Goal: Check status: Check status

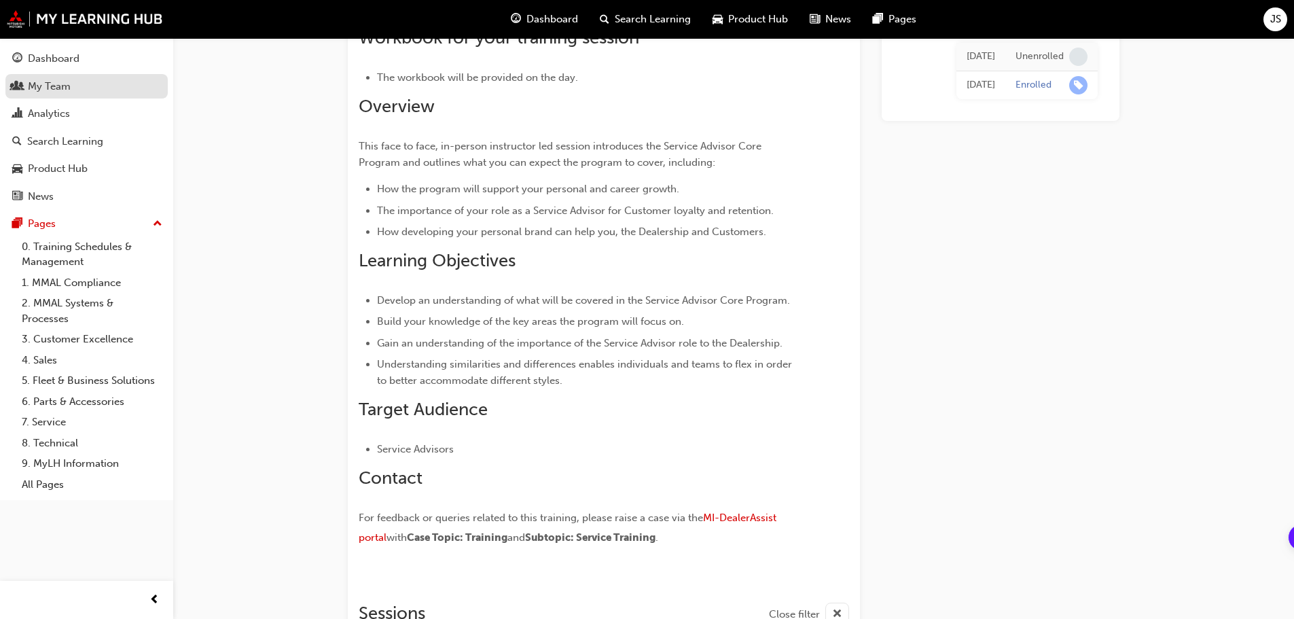
scroll to position [513, 0]
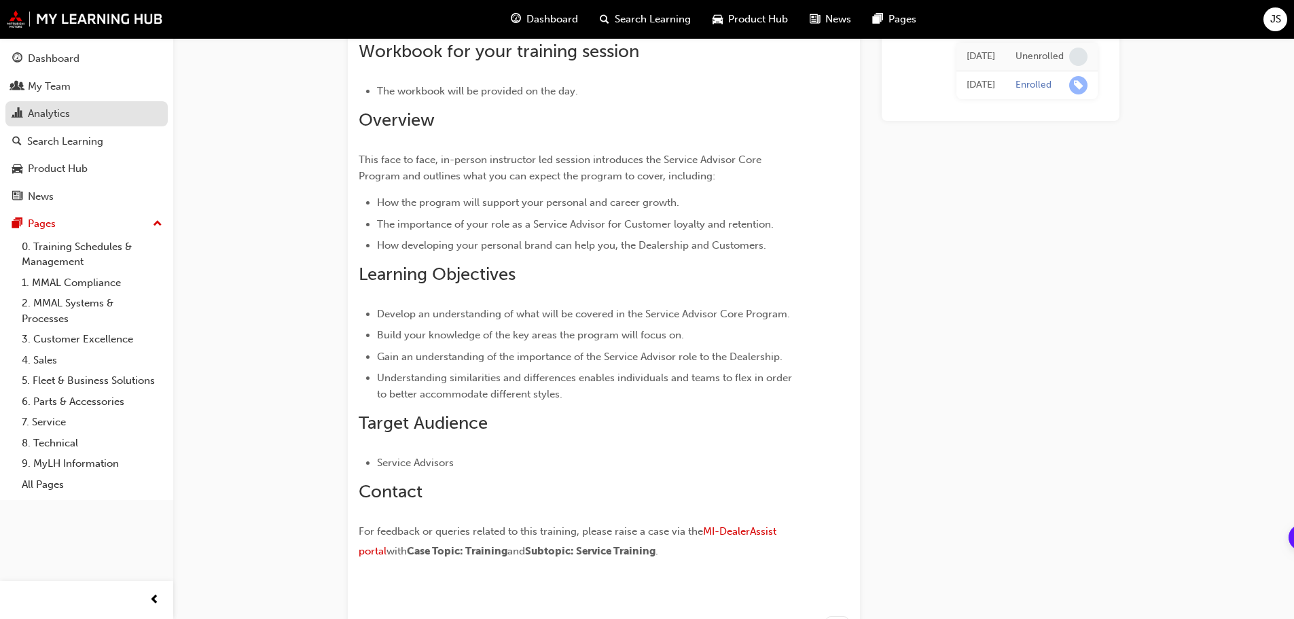
click at [55, 119] on div "Analytics" at bounding box center [49, 114] width 42 height 16
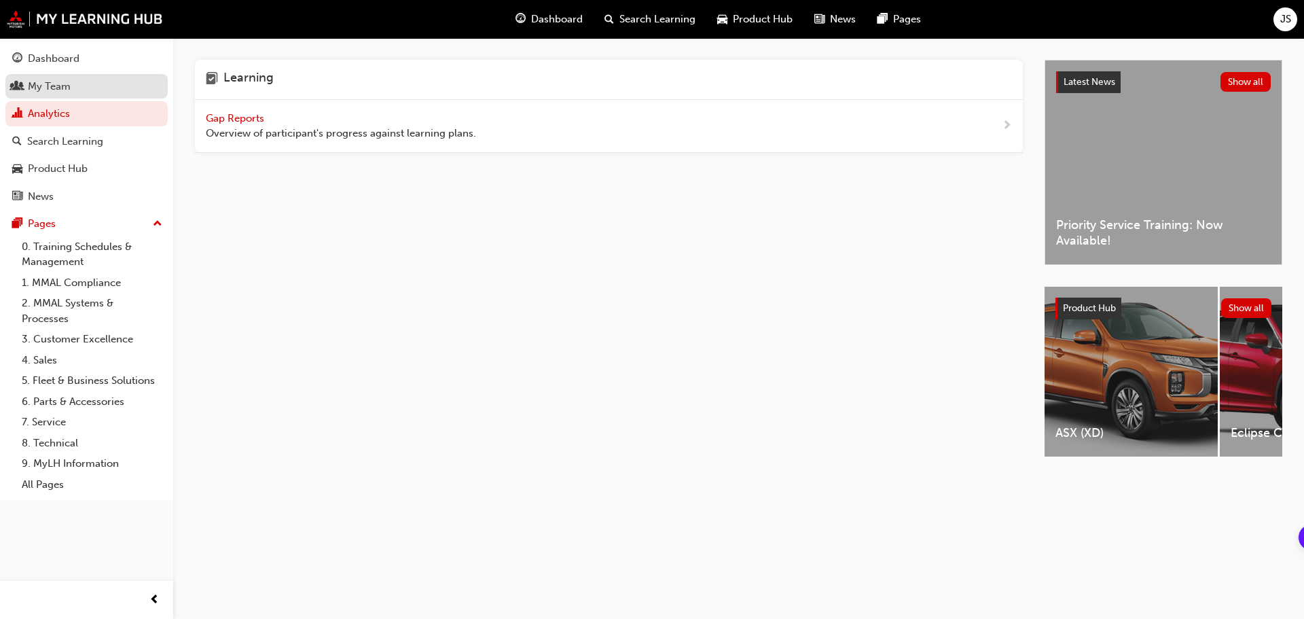
click at [50, 86] on div "My Team" at bounding box center [49, 87] width 43 height 16
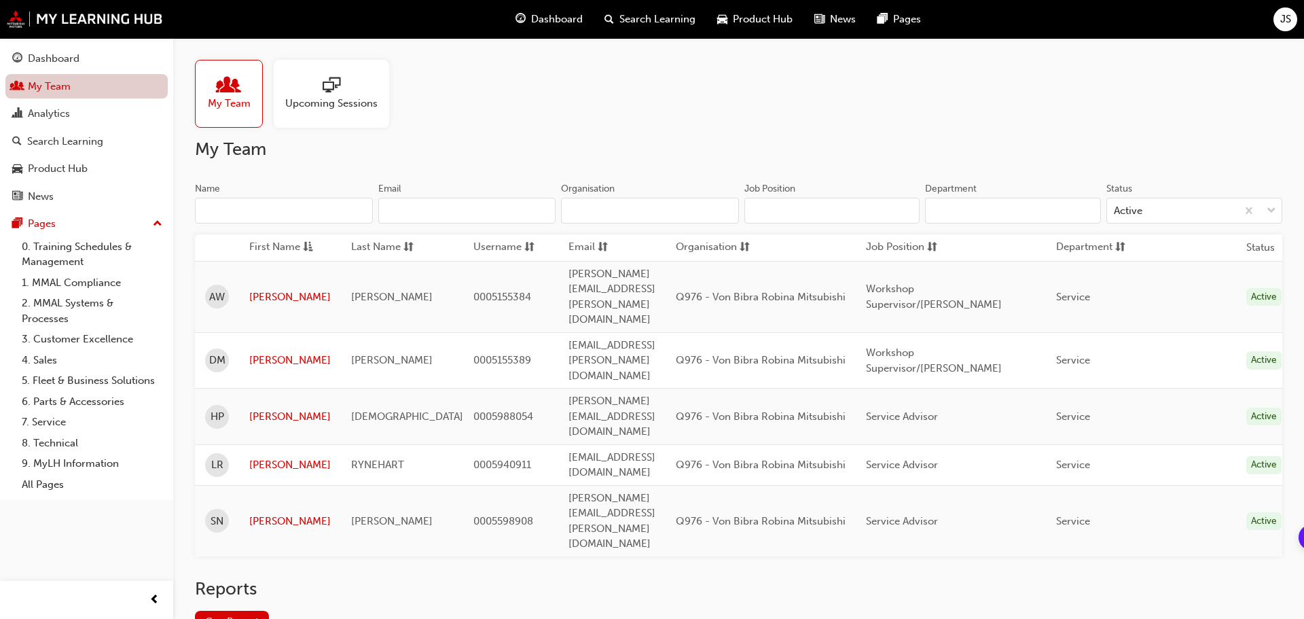
click at [50, 79] on link "My Team" at bounding box center [86, 86] width 162 height 25
click at [54, 108] on div "Analytics" at bounding box center [49, 114] width 42 height 16
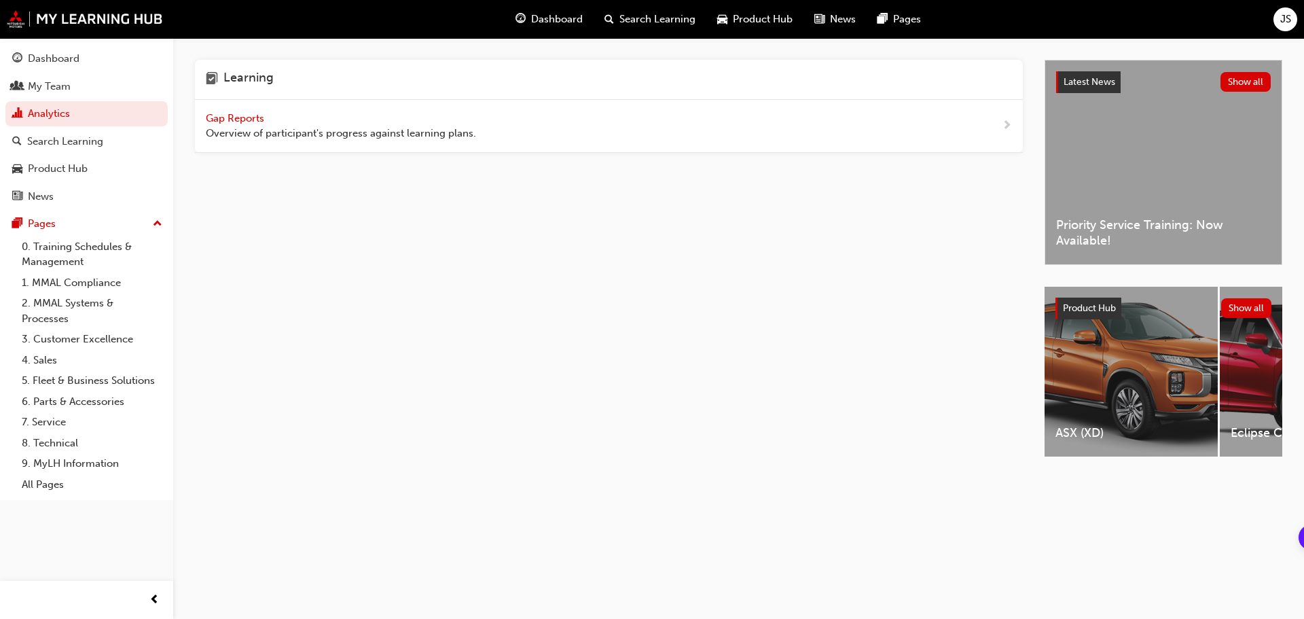
click at [240, 112] on span "Gap Reports" at bounding box center [236, 118] width 61 height 12
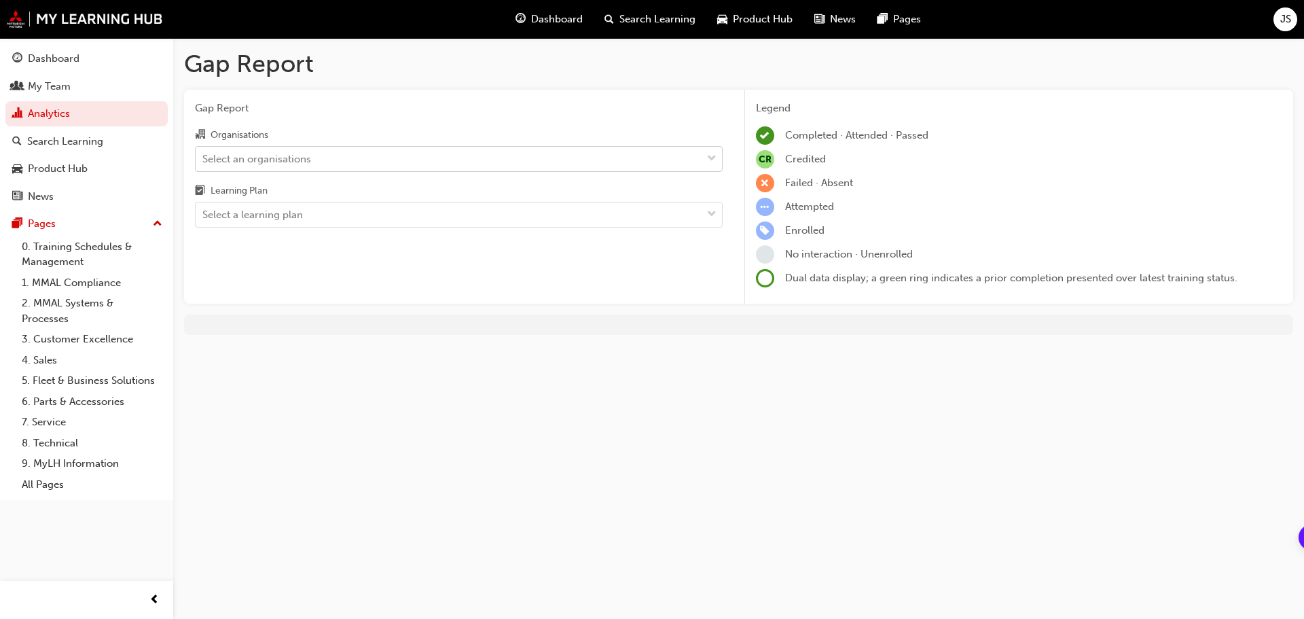
click at [257, 163] on div "Select an organisations" at bounding box center [256, 159] width 109 height 16
click at [204, 163] on input "Organisations Select an organisations" at bounding box center [202, 158] width 1 height 12
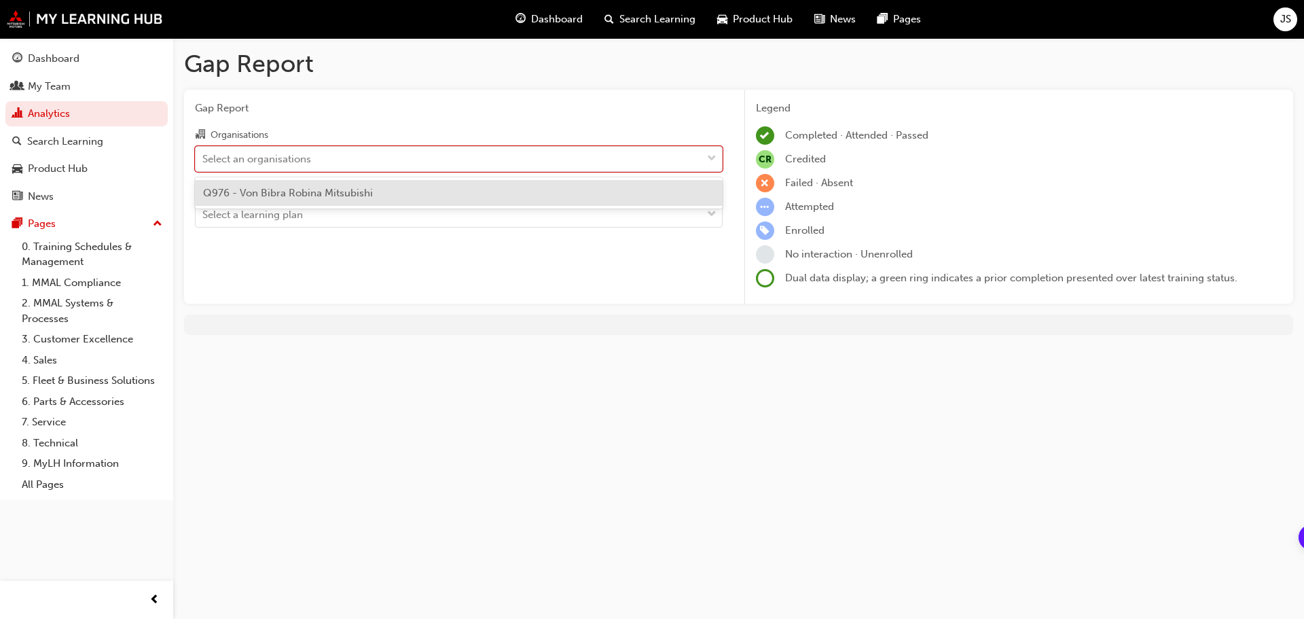
click at [259, 194] on span "Q976 - Von Bibra Robina Mitsubishi" at bounding box center [288, 193] width 170 height 12
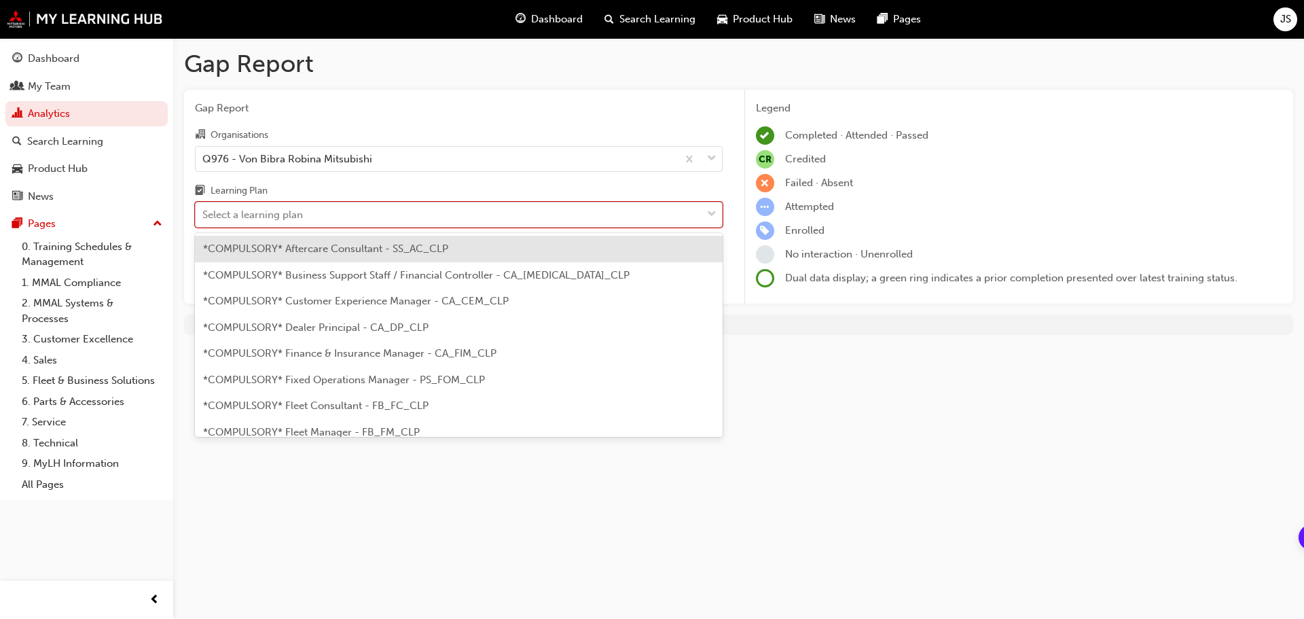
click at [258, 215] on div "Select a learning plan" at bounding box center [252, 215] width 101 height 16
click at [204, 215] on input "Learning Plan option *COMPULSORY* Aftercare Consultant - SS_AC_CLP focused, 1 o…" at bounding box center [202, 215] width 1 height 12
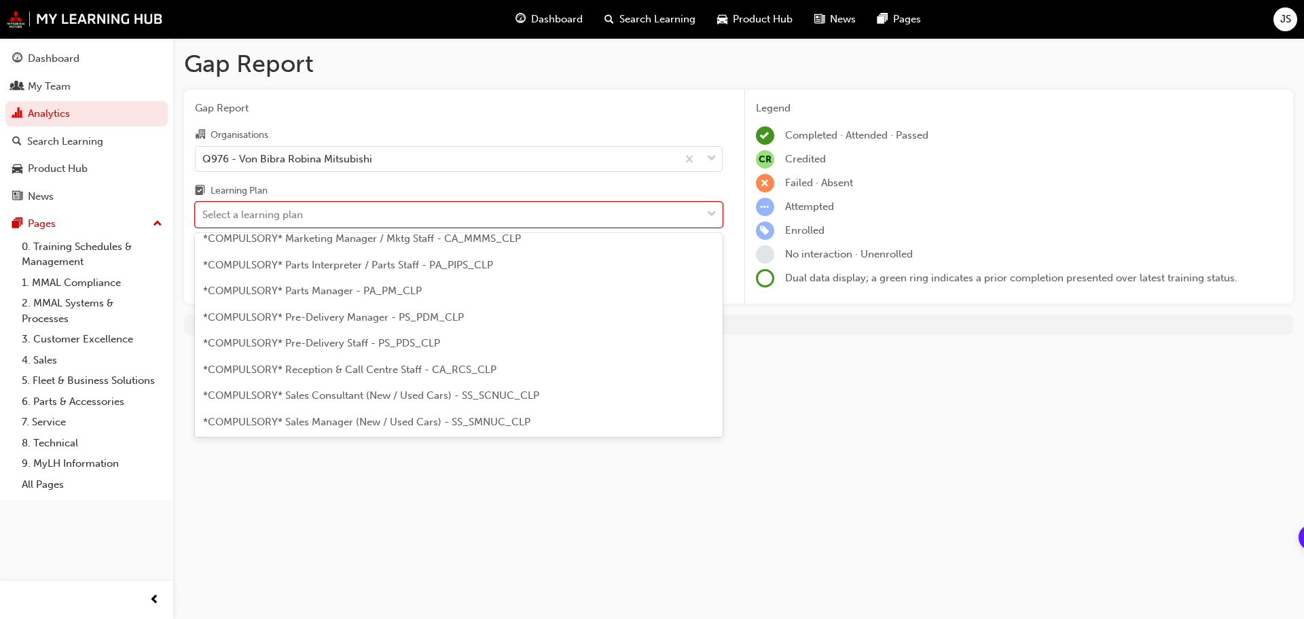
scroll to position [407, 0]
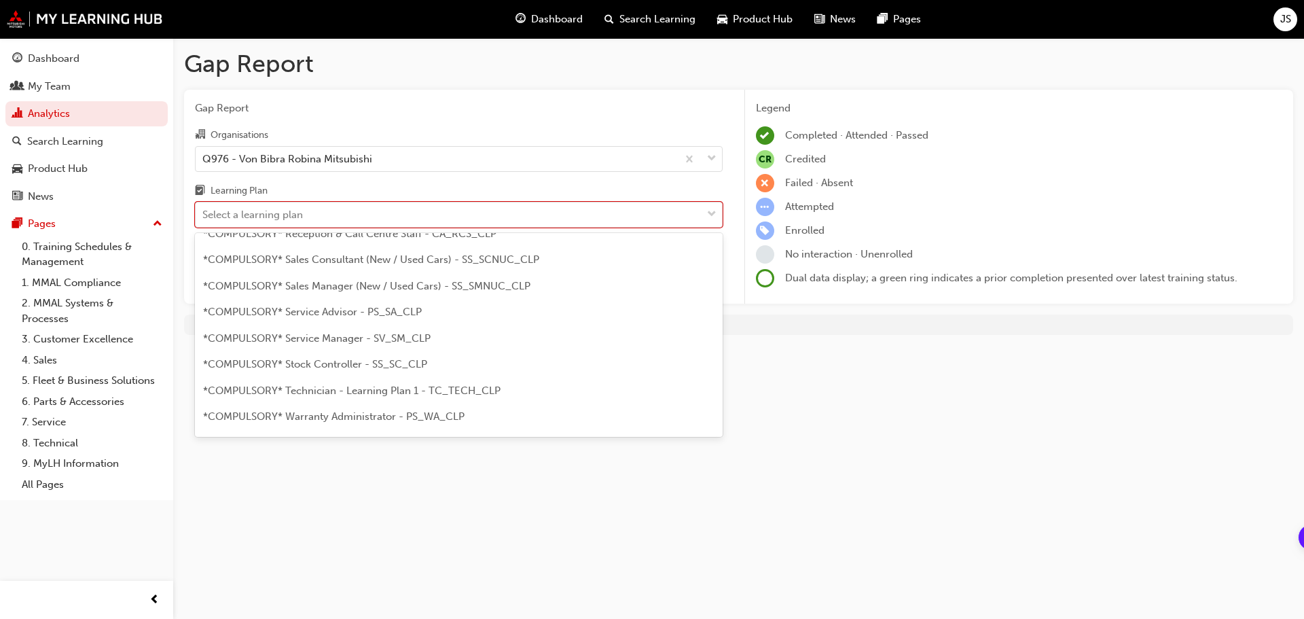
click at [323, 338] on span "*COMPULSORY* Service Manager - SV_SM_CLP" at bounding box center [317, 338] width 228 height 12
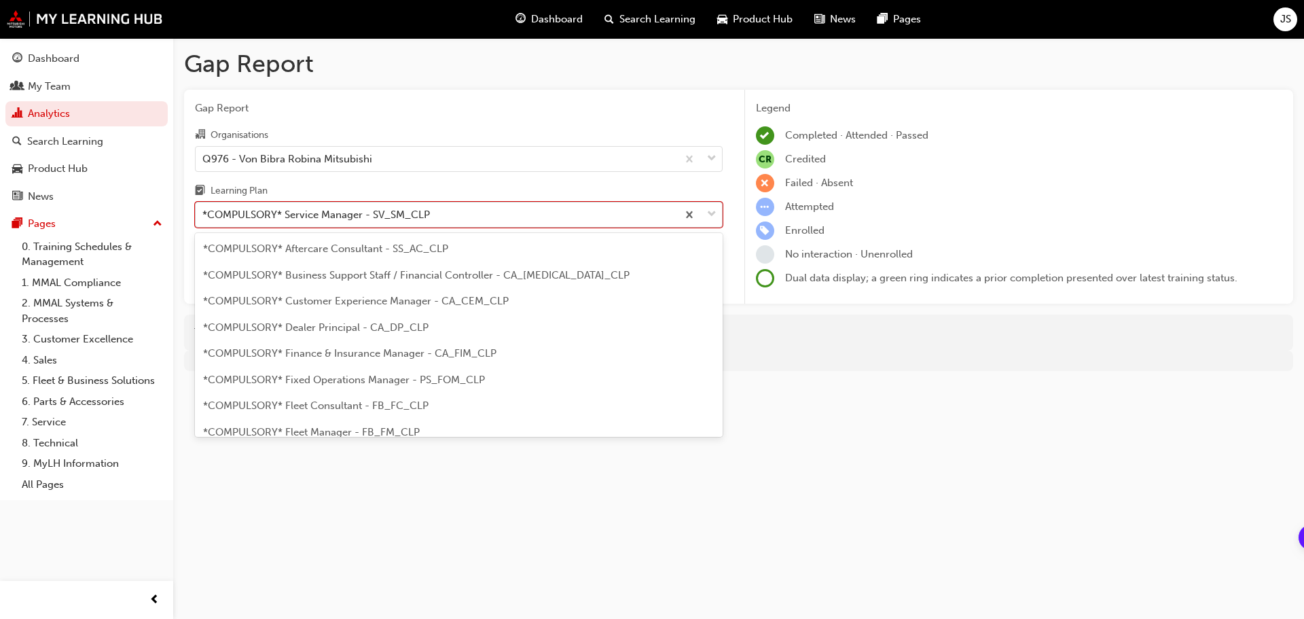
click at [340, 213] on div "*COMPULSORY* Service Manager - SV_SM_CLP" at bounding box center [316, 215] width 228 height 16
click at [204, 213] on input "Learning Plan option *COMPULSORY* Service Manager - SV_SM_CLP, selected. option…" at bounding box center [202, 215] width 1 height 12
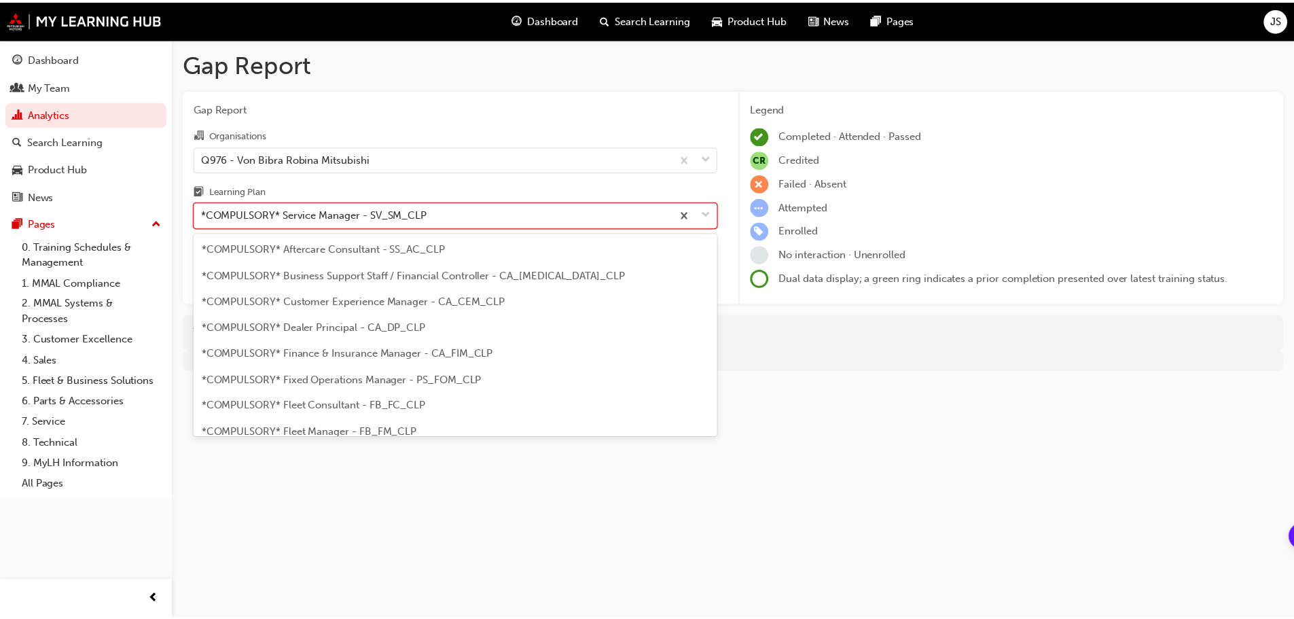
scroll to position [331, 0]
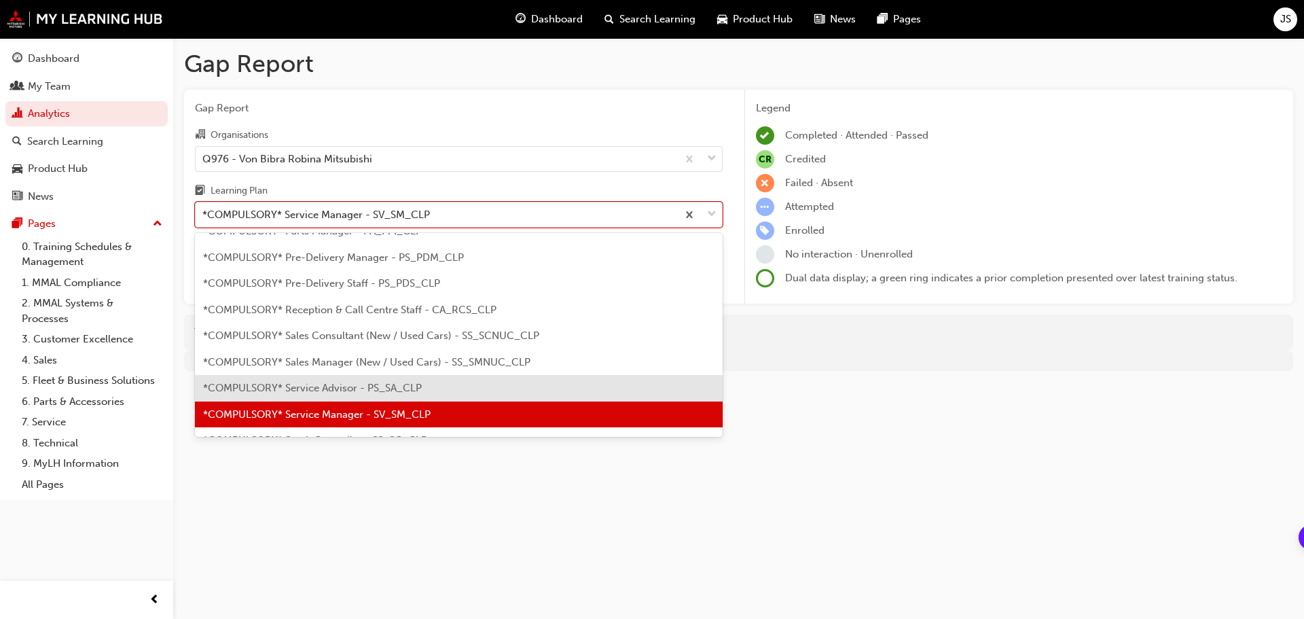
click at [345, 386] on span "*COMPULSORY* Service Advisor - PS_SA_CLP" at bounding box center [312, 388] width 219 height 12
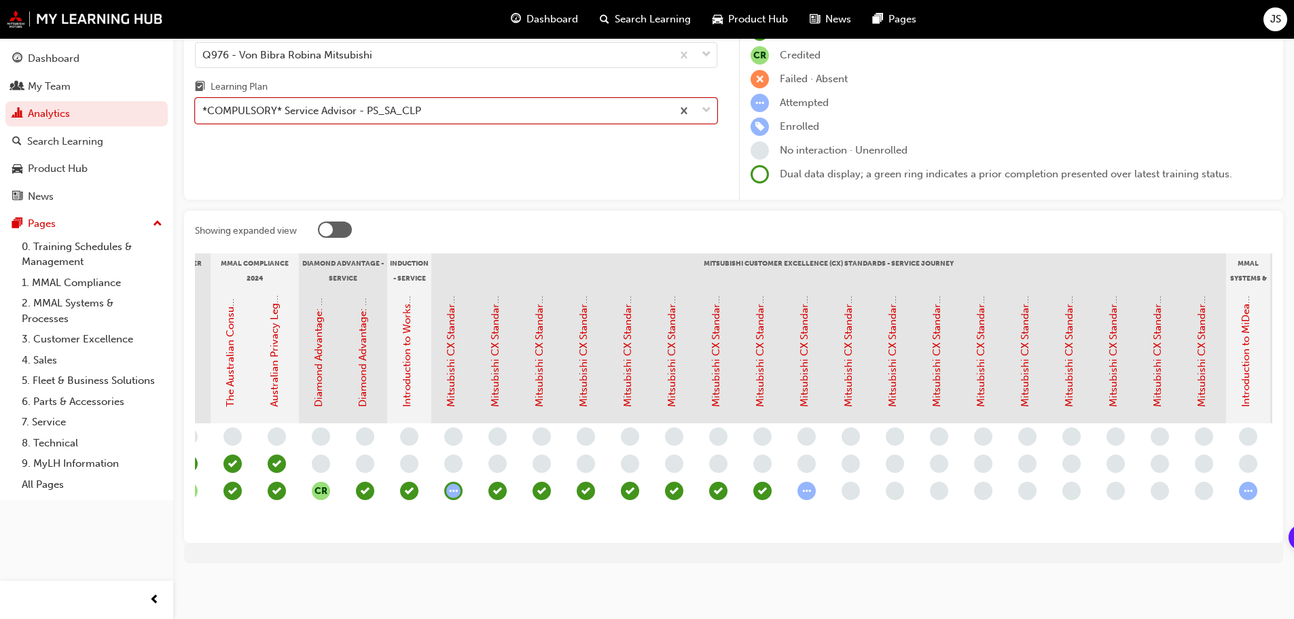
scroll to position [0, 248]
click at [457, 482] on span "learningRecordVerb_ATTEMPT-icon" at bounding box center [455, 491] width 18 height 18
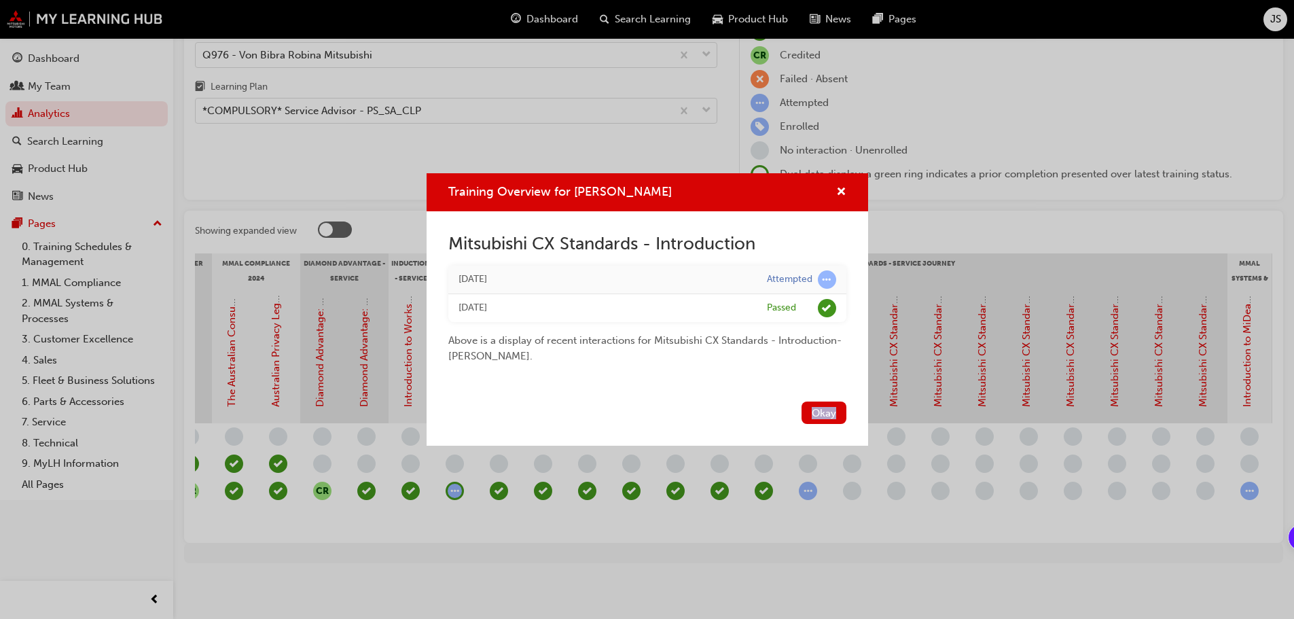
click at [457, 482] on div "Training Overview for SARAH NUNNS Mitsubishi CX Standards - Introduction Today …" at bounding box center [647, 309] width 1294 height 619
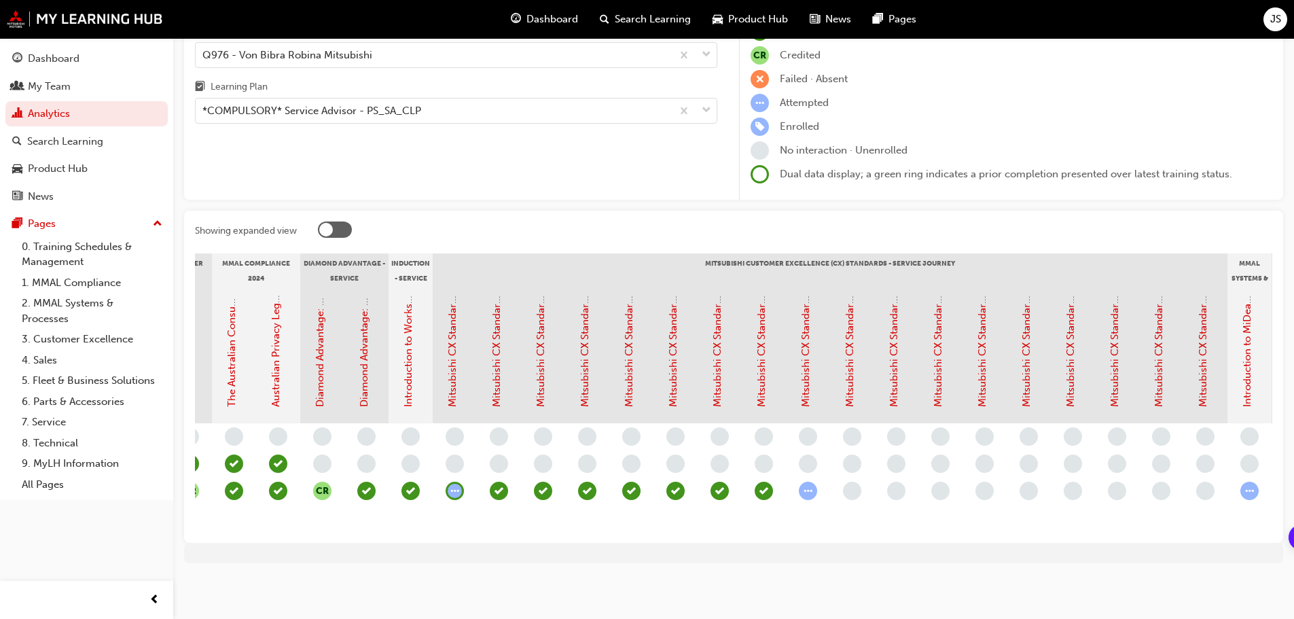
click at [457, 482] on span "learningRecordVerb_ATTEMPT-icon" at bounding box center [455, 491] width 18 height 18
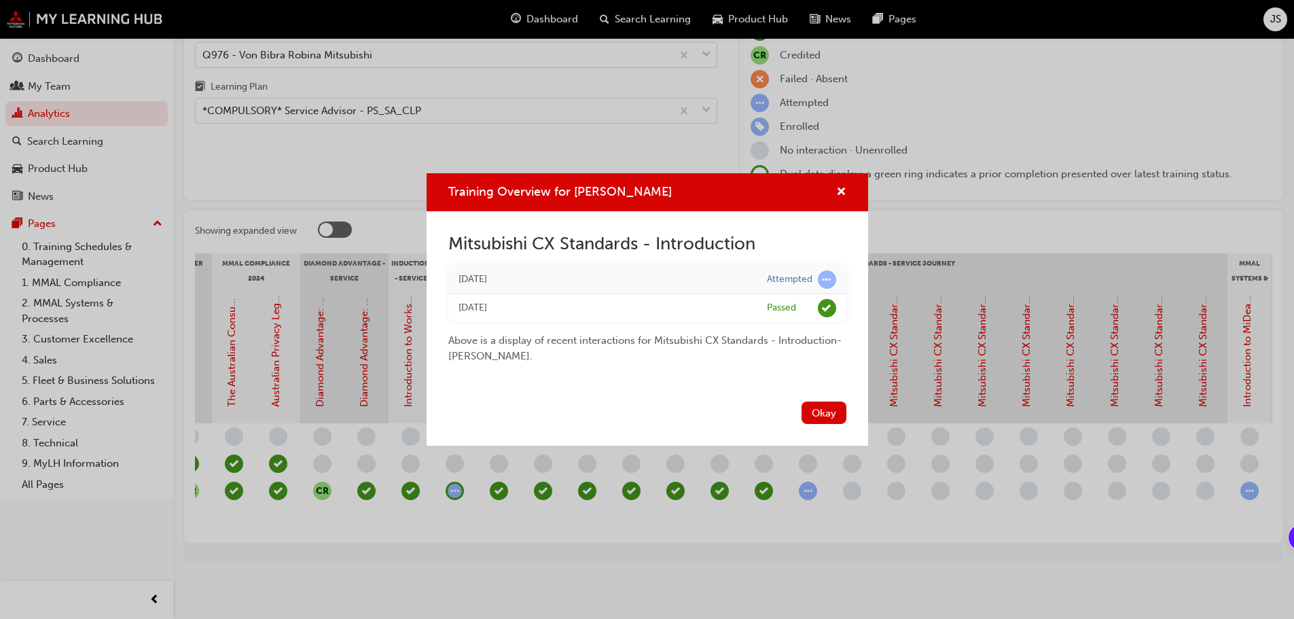
click at [456, 479] on div "Training Overview for SARAH NUNNS Mitsubishi CX Standards - Introduction Today …" at bounding box center [647, 309] width 1294 height 619
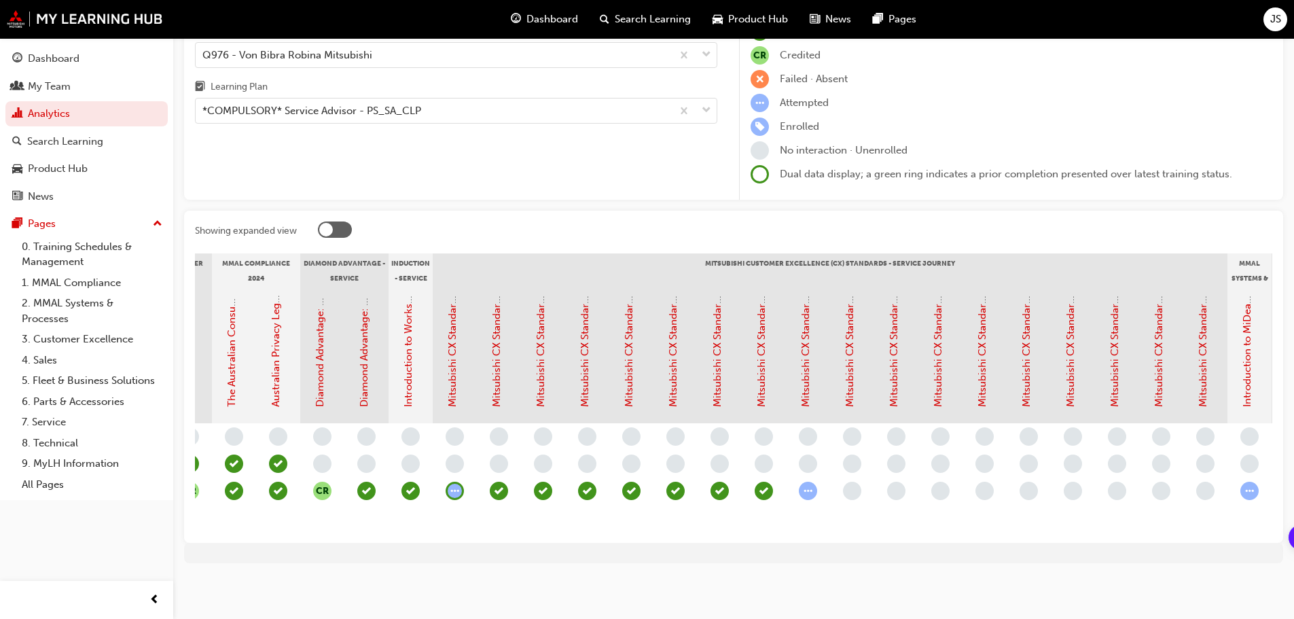
click at [456, 482] on span "learningRecordVerb_ATTEMPT-icon" at bounding box center [455, 491] width 18 height 18
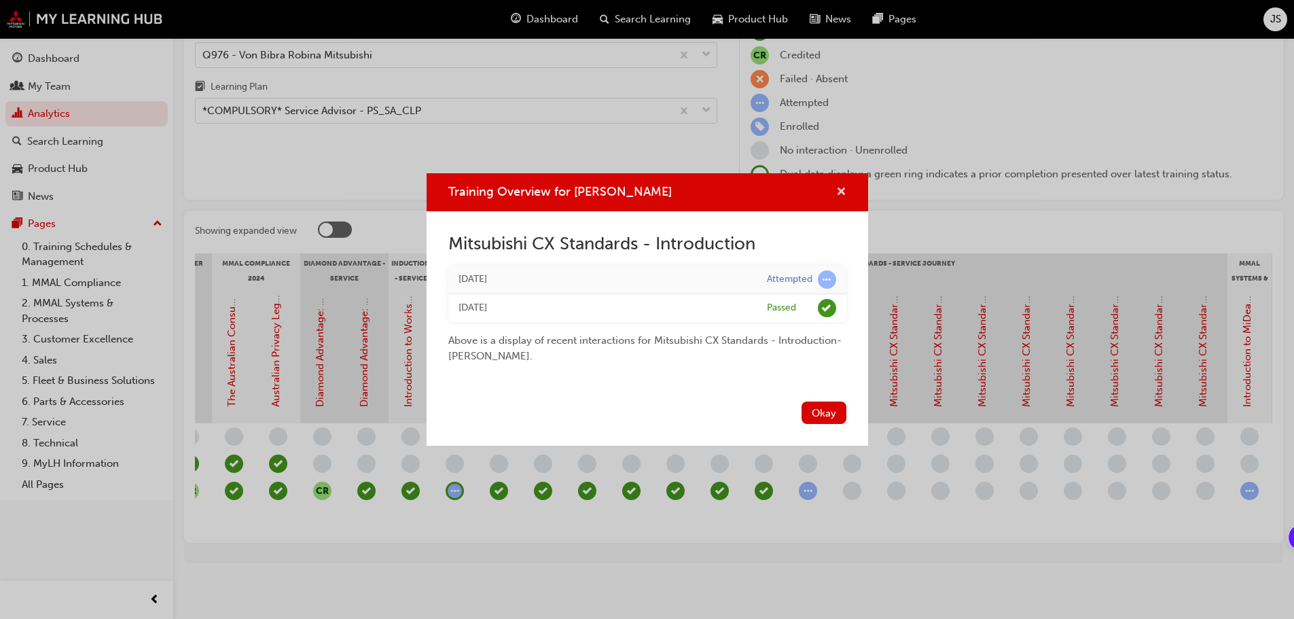
click at [844, 192] on span "cross-icon" at bounding box center [841, 193] width 10 height 12
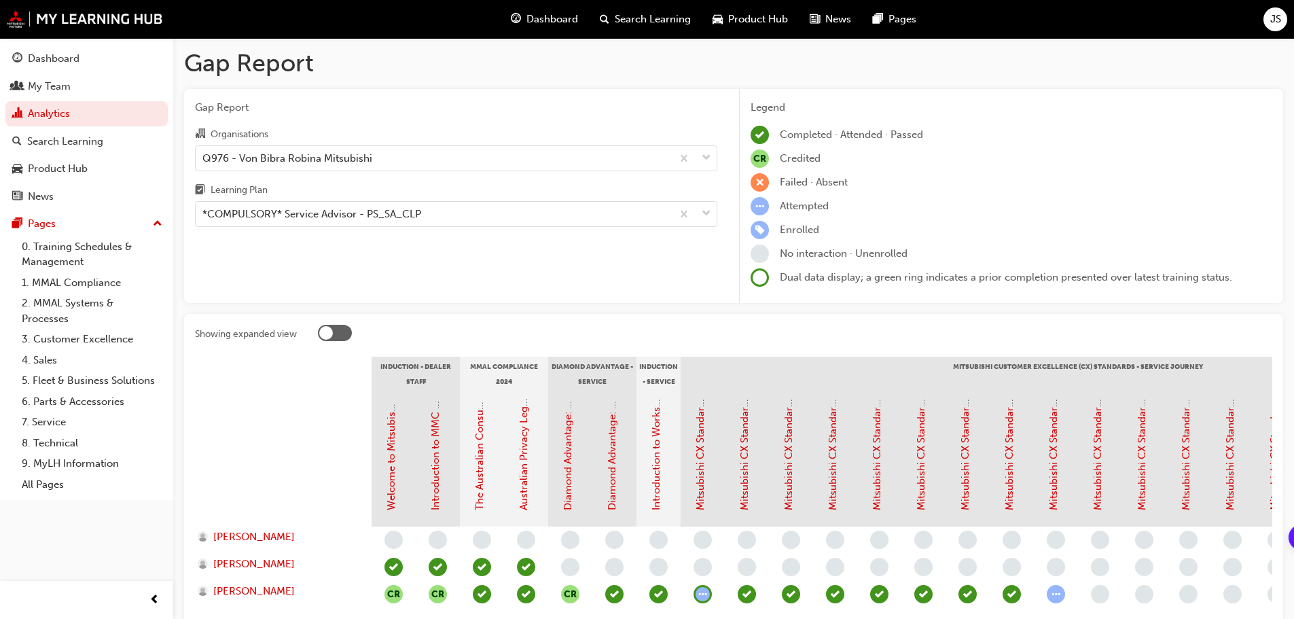
scroll to position [0, 0]
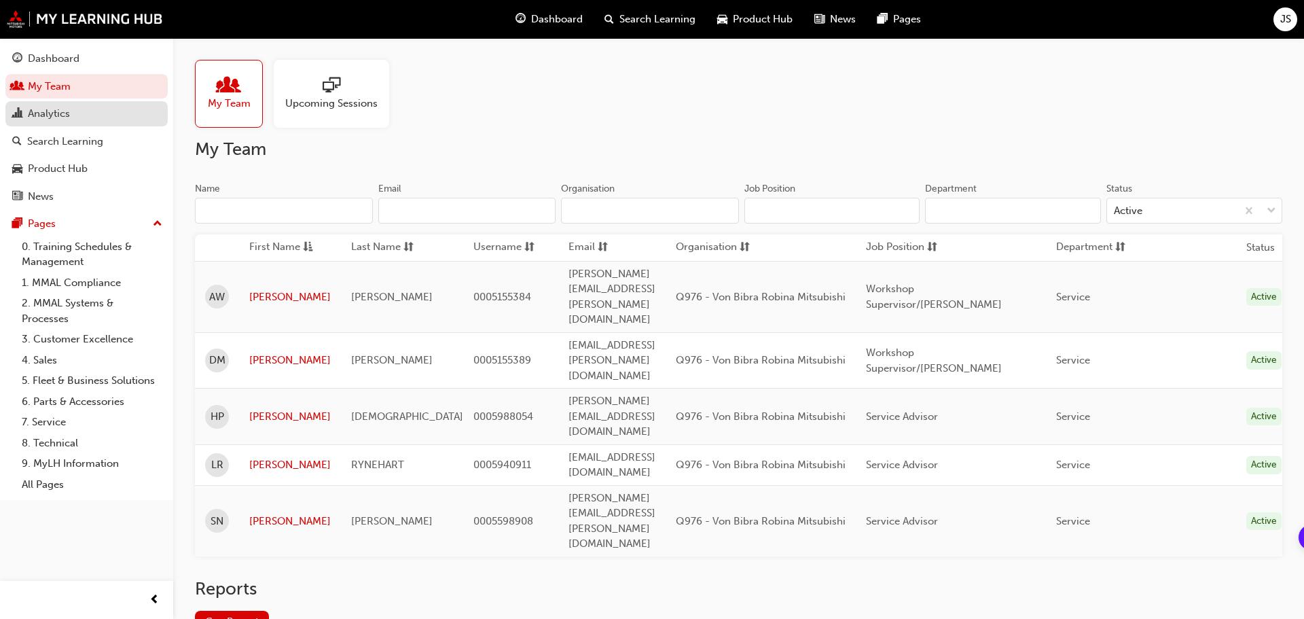
click at [57, 107] on div "Analytics" at bounding box center [49, 114] width 42 height 16
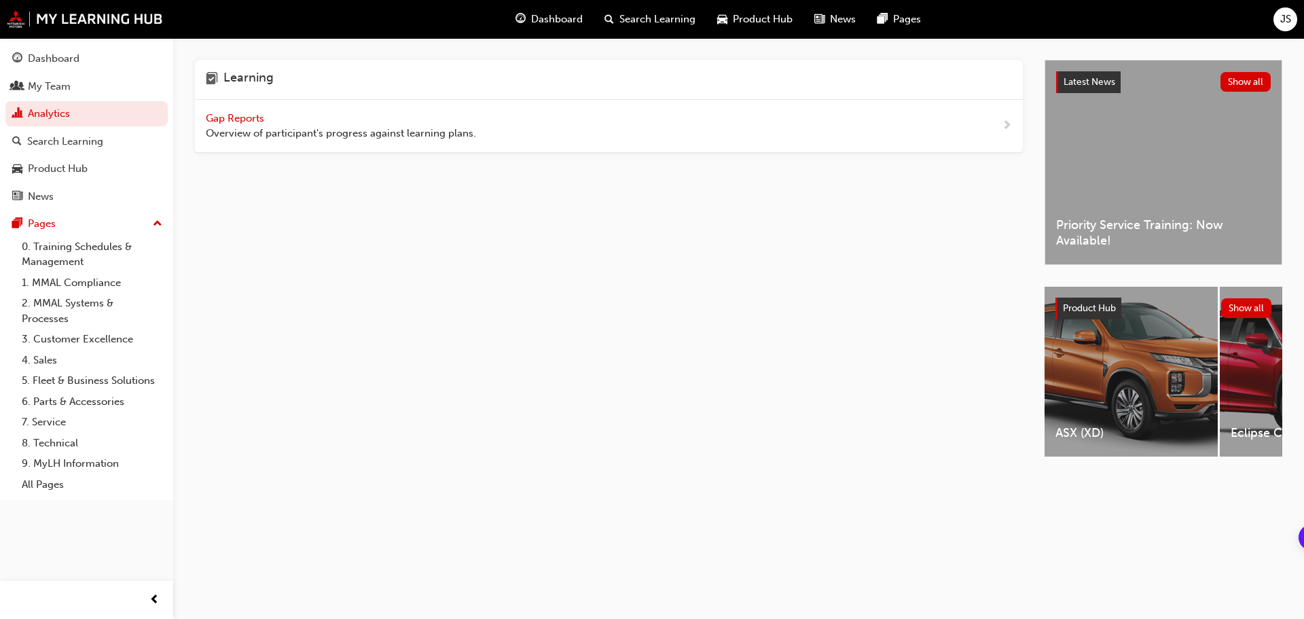
click at [242, 117] on span "Gap Reports" at bounding box center [236, 118] width 61 height 12
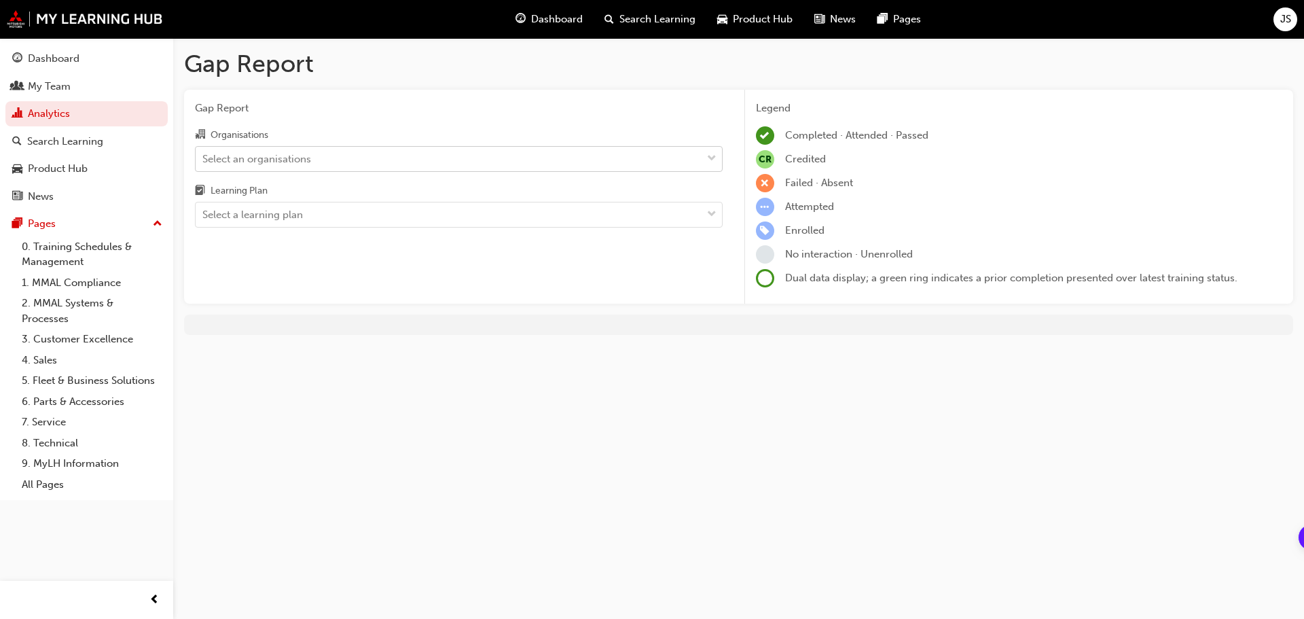
click at [283, 147] on div "Select an organisations" at bounding box center [459, 159] width 528 height 26
click at [204, 152] on input "Organisations Select an organisations" at bounding box center [202, 158] width 1 height 12
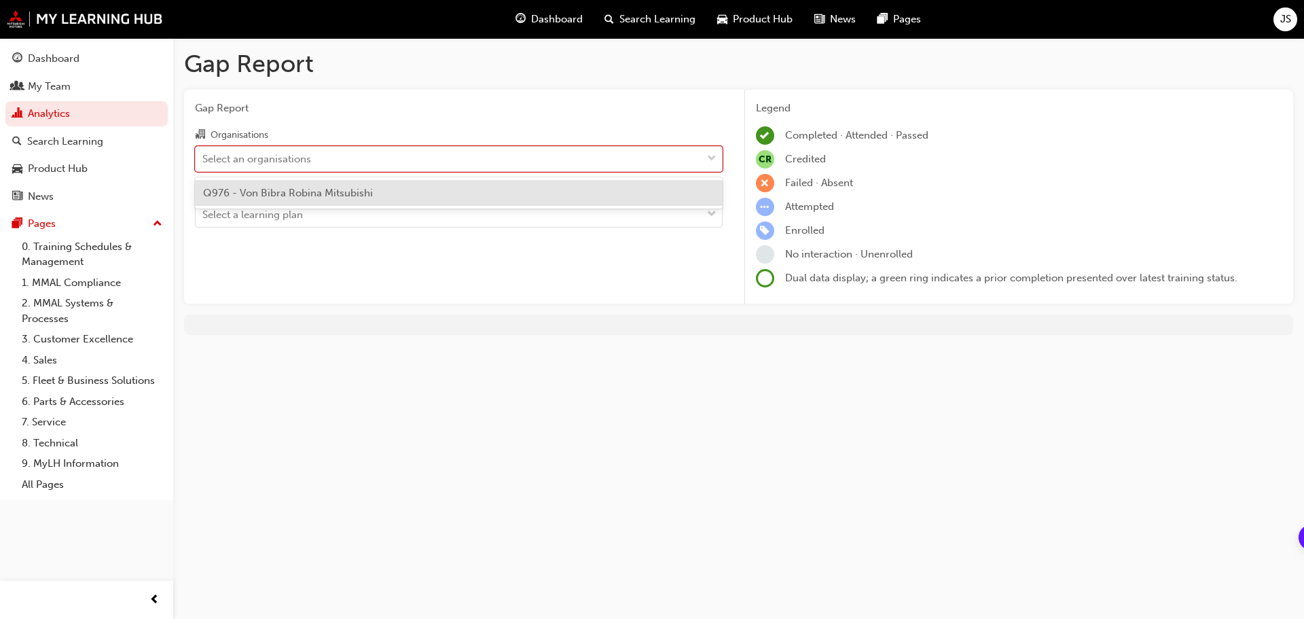
click at [278, 192] on span "Q976 - Von Bibra Robina Mitsubishi" at bounding box center [288, 193] width 170 height 12
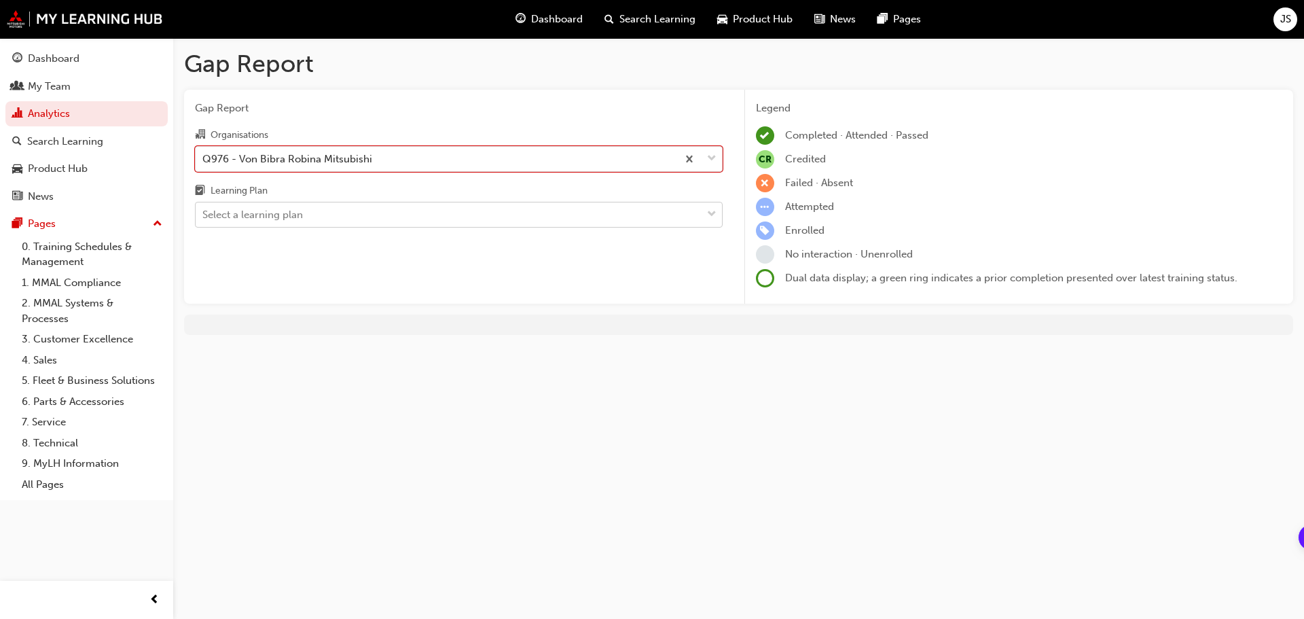
click at [269, 215] on div "Select a learning plan" at bounding box center [252, 215] width 101 height 16
click at [204, 215] on input "Learning Plan Select a learning plan" at bounding box center [202, 215] width 1 height 12
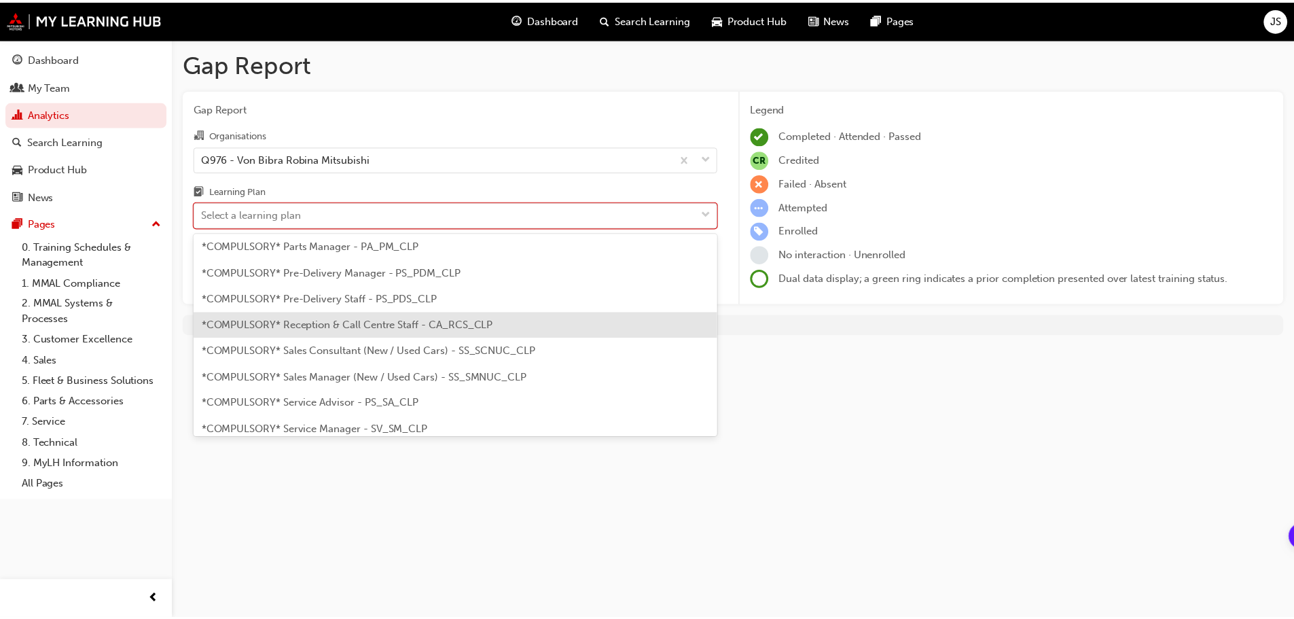
scroll to position [340, 0]
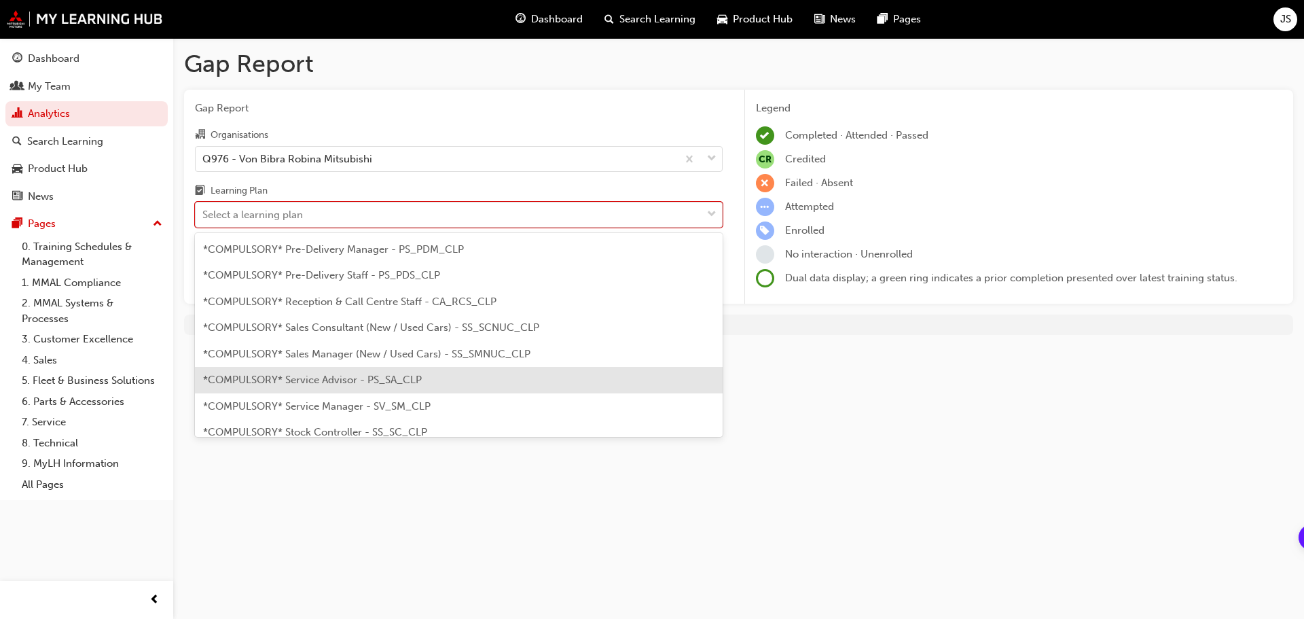
click at [308, 386] on div "*COMPULSORY* Service Advisor - PS_SA_CLP" at bounding box center [459, 380] width 528 height 26
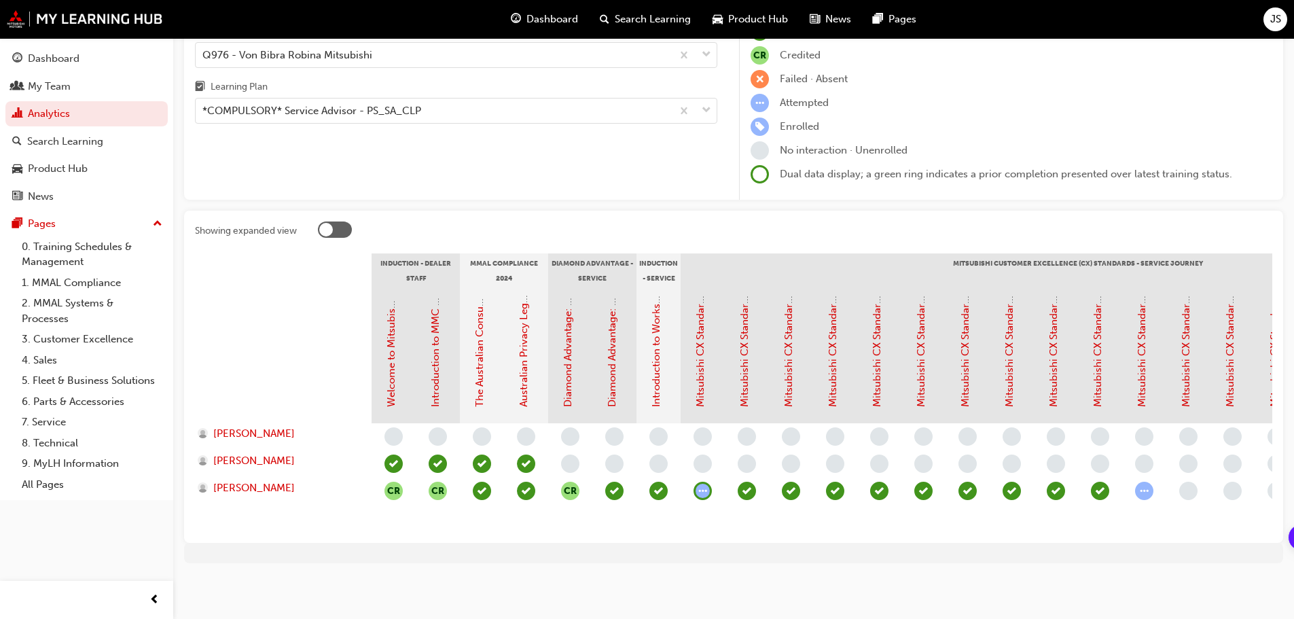
click at [336, 221] on div at bounding box center [335, 229] width 34 height 16
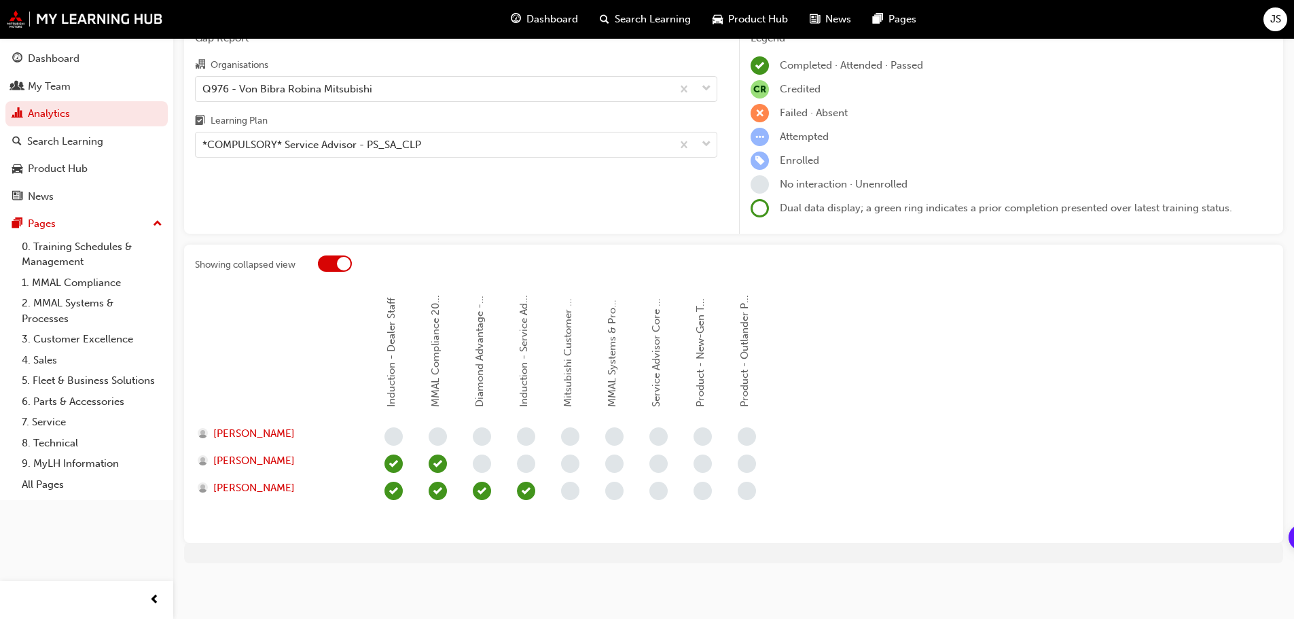
click at [331, 264] on div at bounding box center [335, 263] width 34 height 16
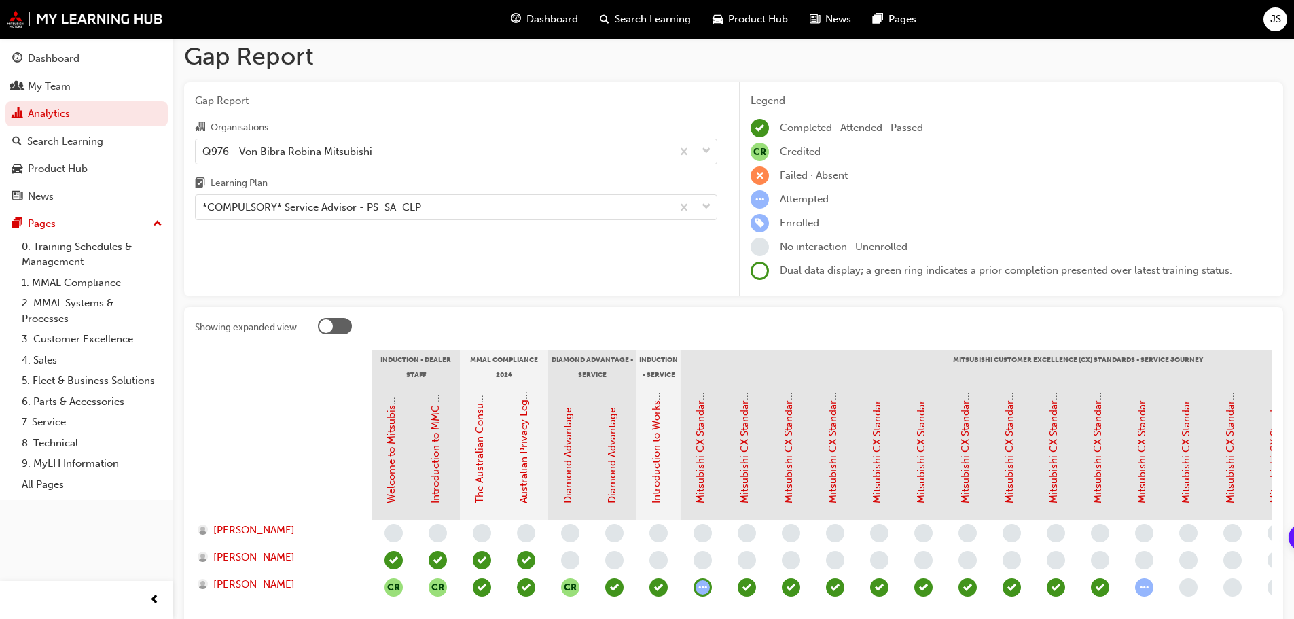
scroll to position [0, 0]
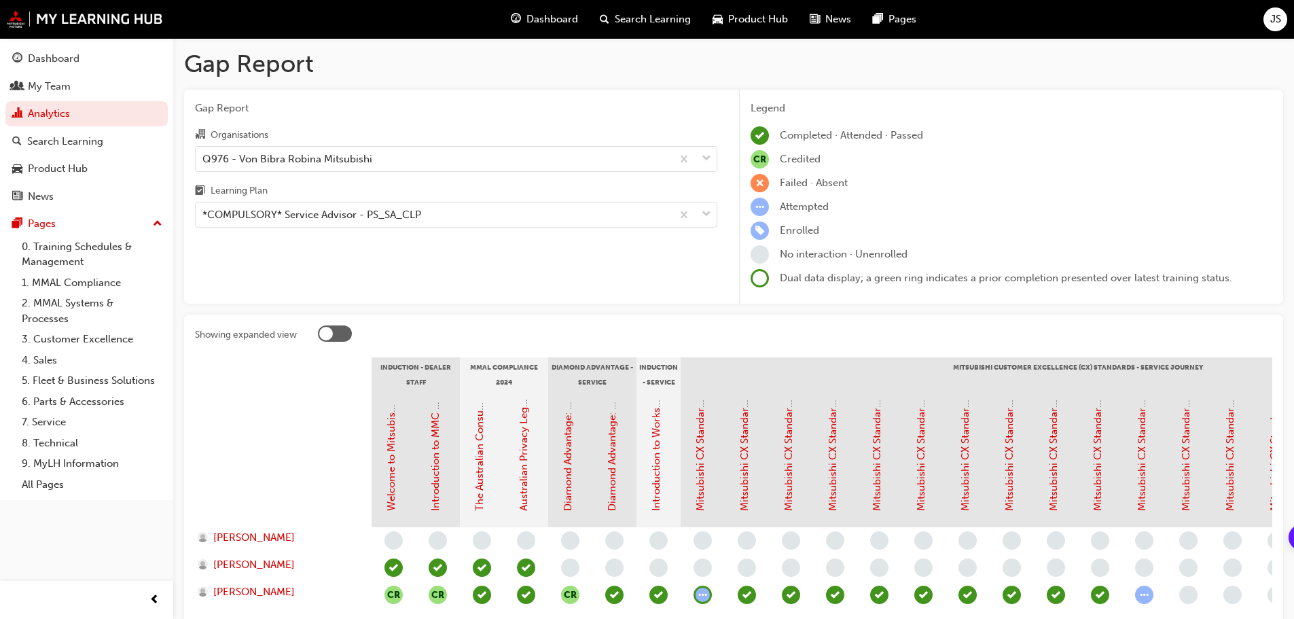
click at [761, 279] on span at bounding box center [759, 278] width 18 height 18
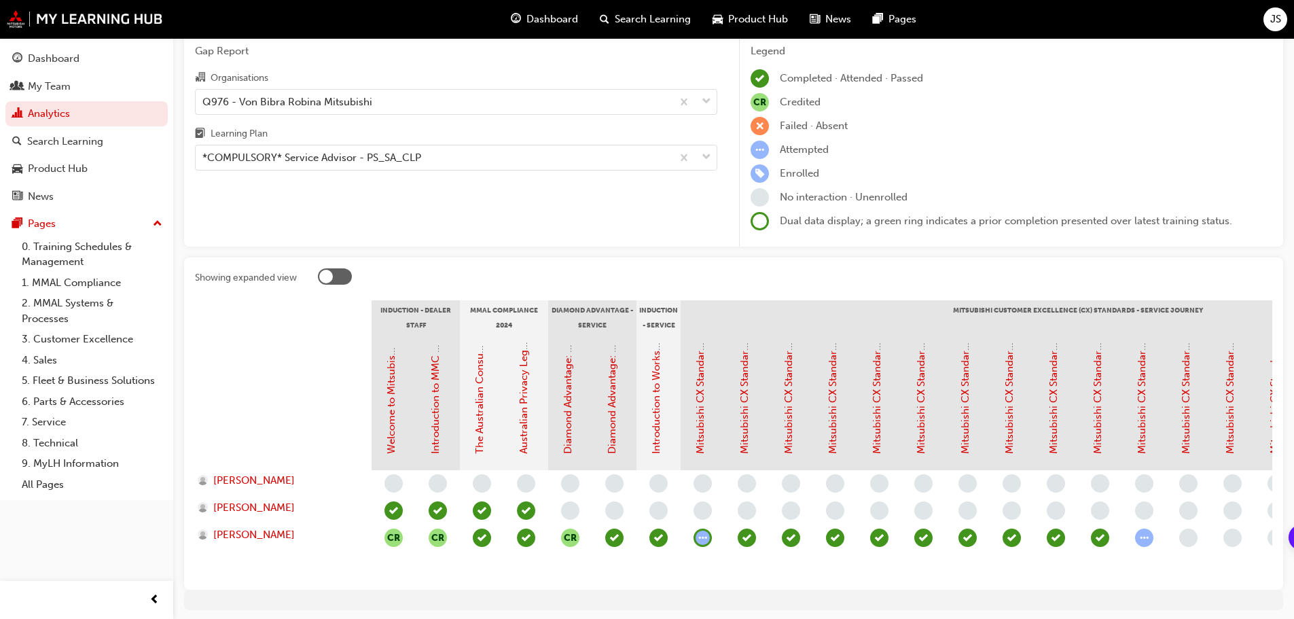
scroll to position [114, 0]
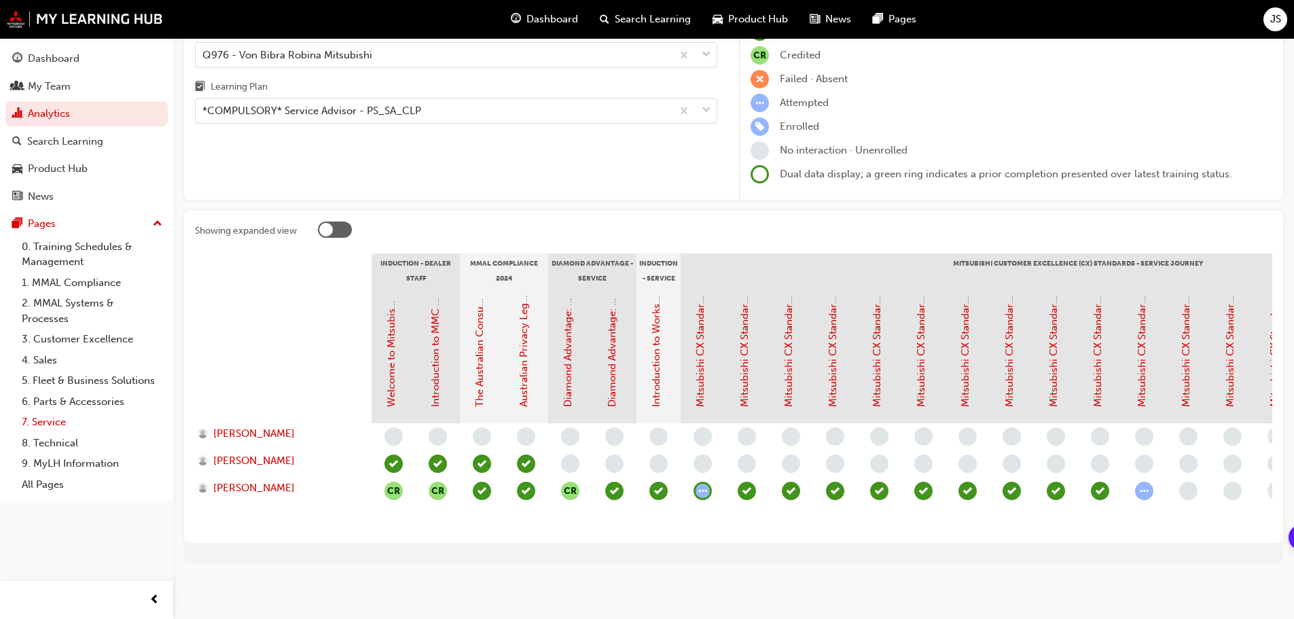
click at [54, 416] on link "7. Service" at bounding box center [91, 422] width 151 height 21
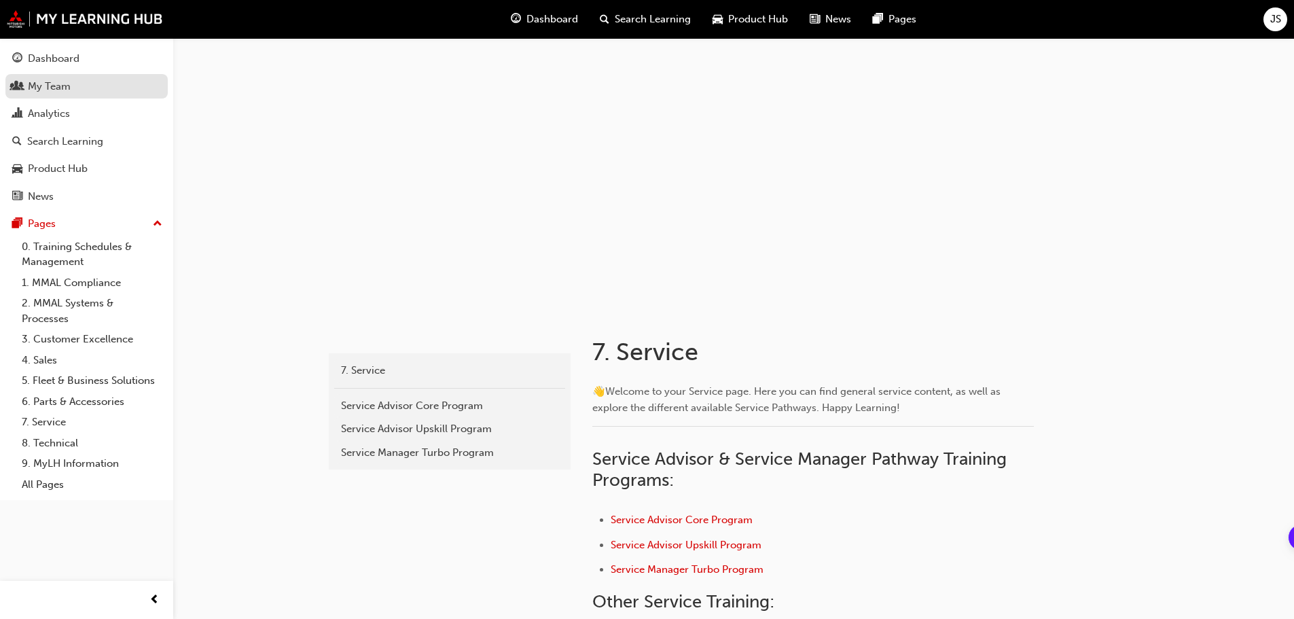
click at [50, 81] on div "My Team" at bounding box center [49, 87] width 43 height 16
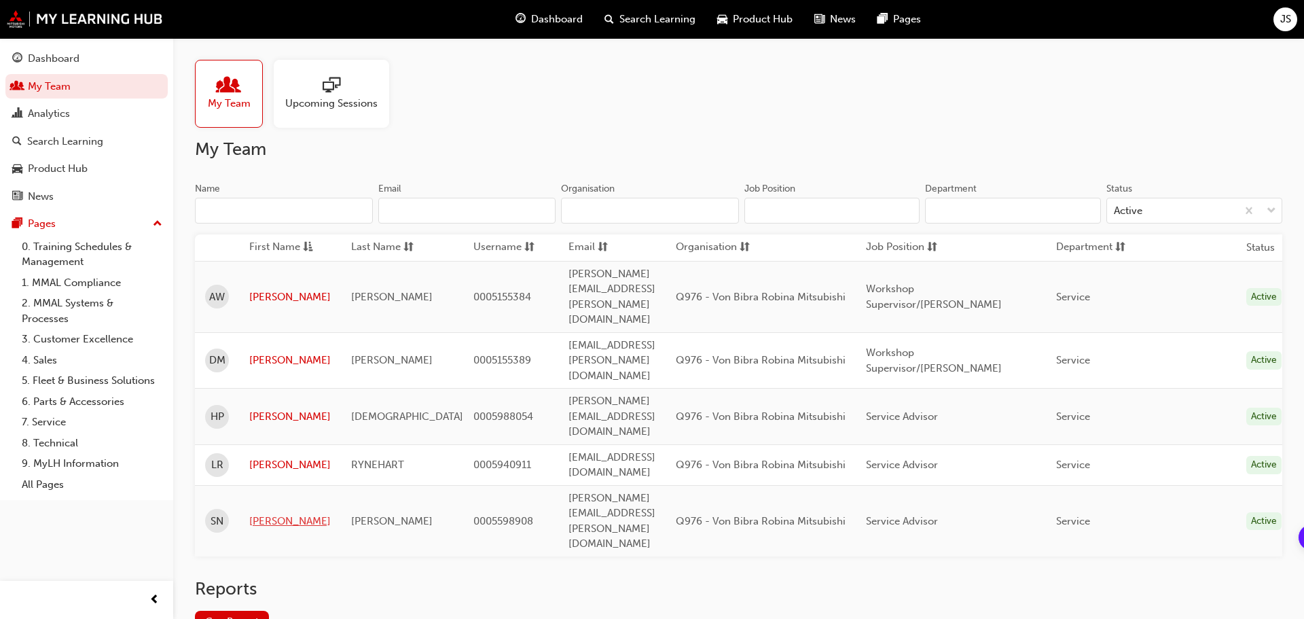
click at [257, 513] on link "[PERSON_NAME]" at bounding box center [289, 521] width 81 height 16
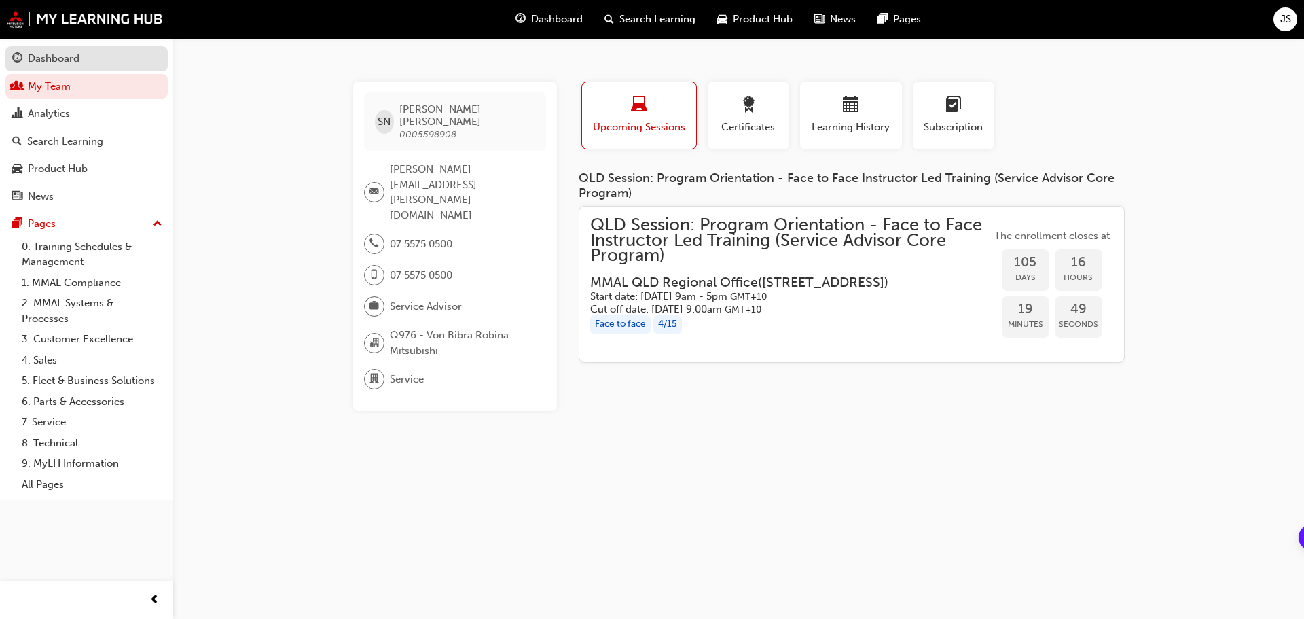
click at [58, 52] on div "Dashboard" at bounding box center [54, 59] width 52 height 16
